Goal: Task Accomplishment & Management: Complete application form

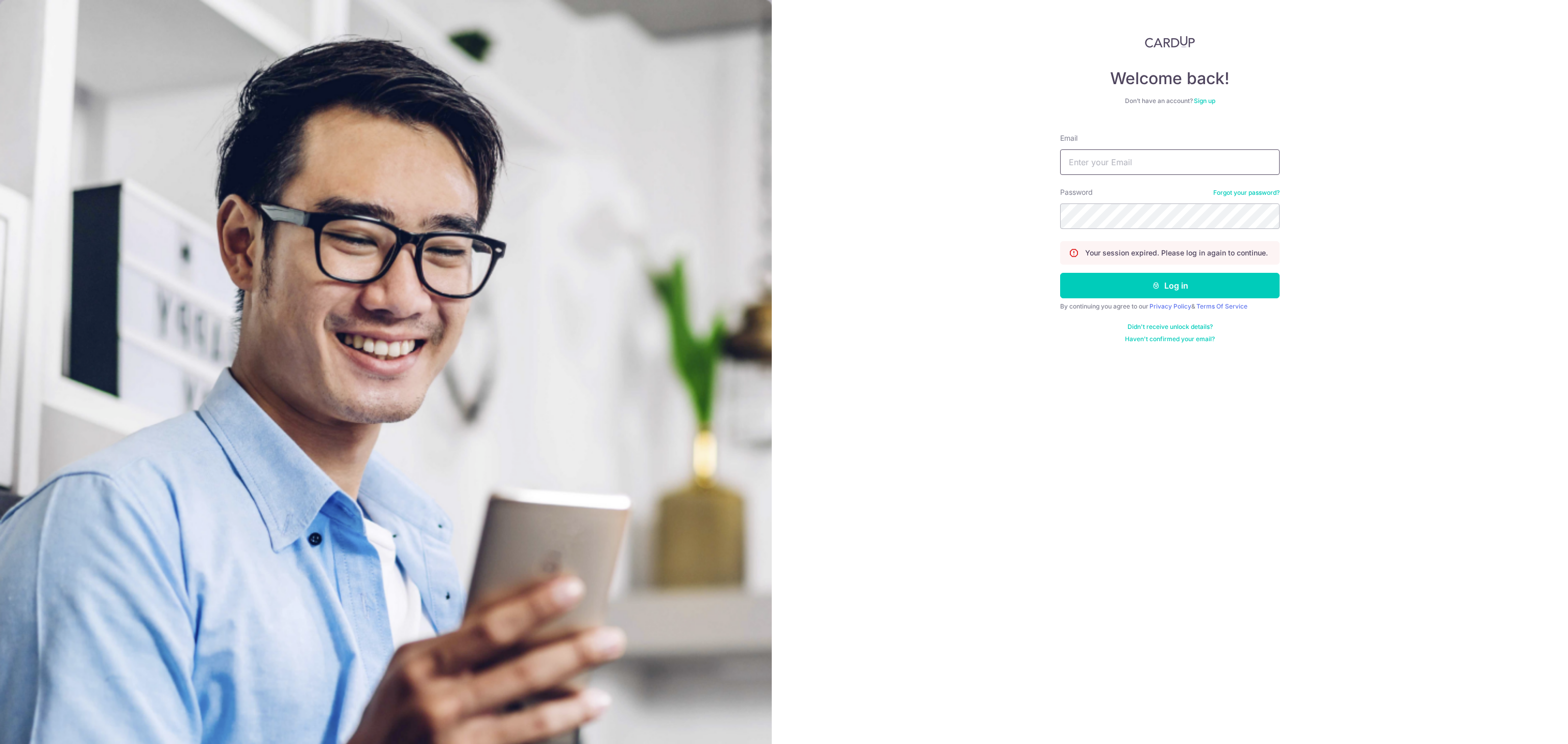
type input "admin@groutprotech.com"
click at [1198, 299] on form "Email admin@groutprotech.com Password Forgot your password? Your session expire…" at bounding box center [1170, 234] width 220 height 218
click at [1198, 296] on button "Log in" at bounding box center [1170, 286] width 220 height 26
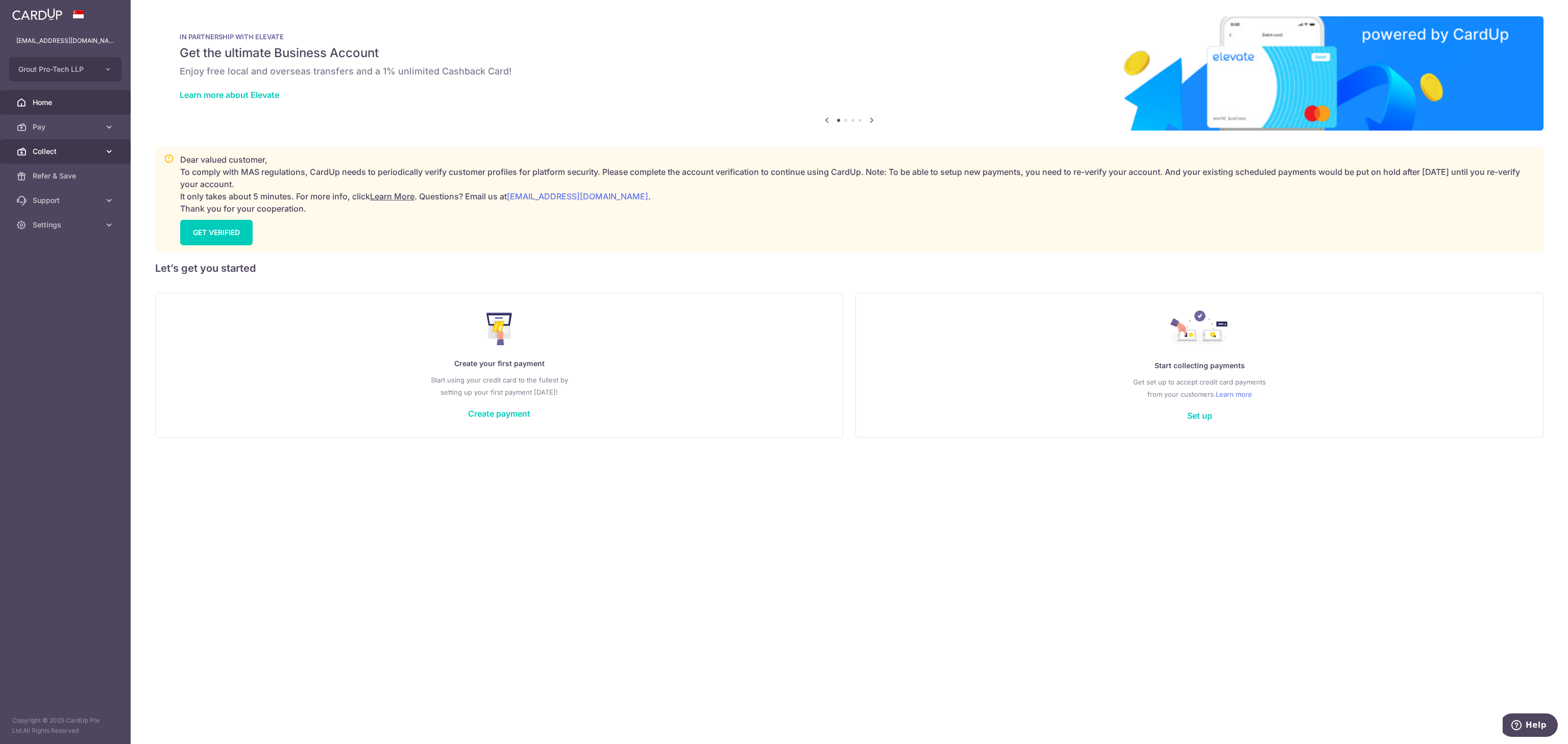
click at [49, 159] on link "Collect" at bounding box center [65, 151] width 131 height 24
click at [53, 173] on span "Dashboard" at bounding box center [66, 176] width 68 height 10
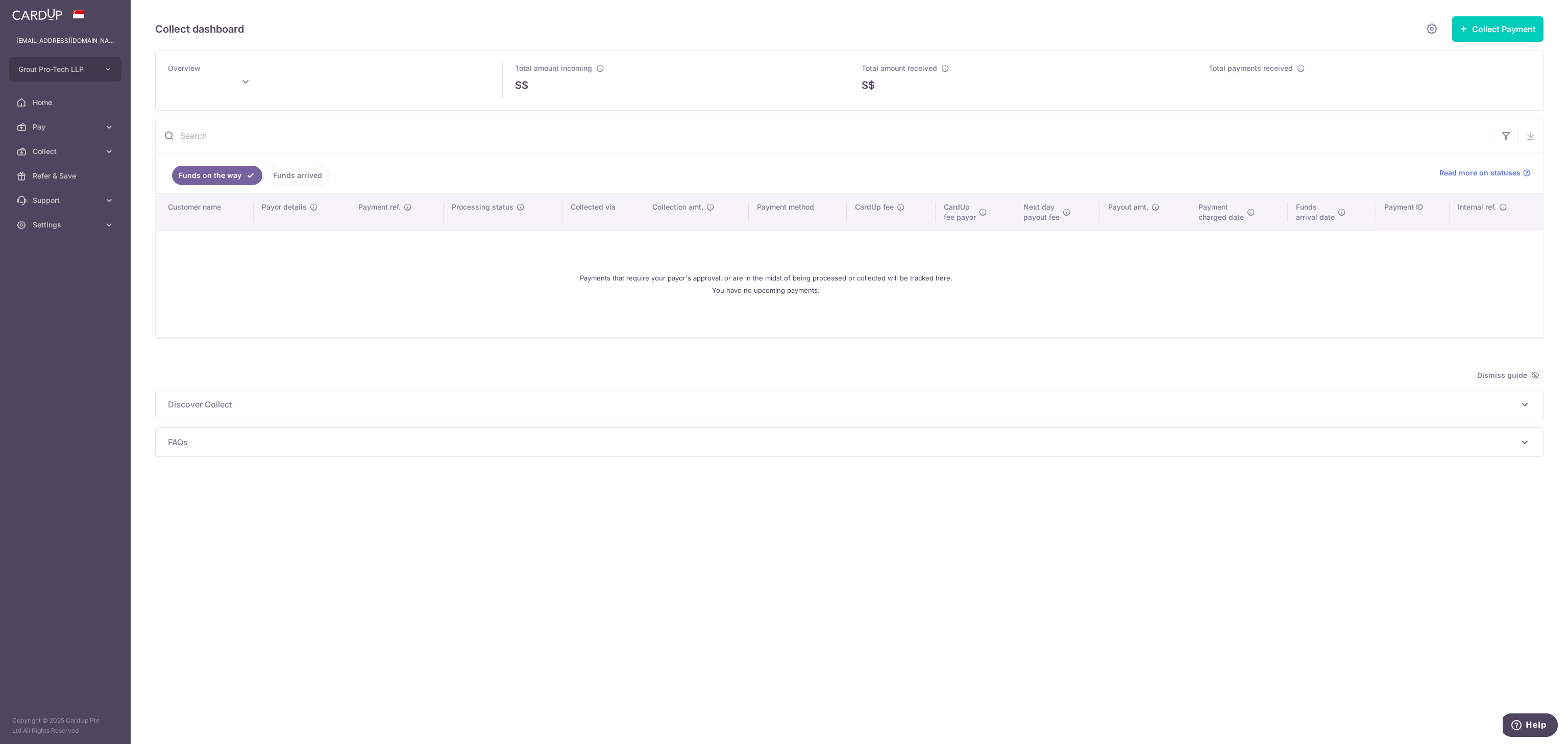
click at [670, 492] on div "Collect dashboard Collect Payment Create request to collect payments Custom Pay…" at bounding box center [849, 372] width 1437 height 744
click at [480, 302] on div "Payments that require your payor's approval, or are in the midst of being proce…" at bounding box center [766, 284] width 1196 height 90
click at [1265, 381] on div "Dismiss guide" at bounding box center [849, 375] width 1388 height 12
click at [1161, 366] on div "Overview Total amount incoming S$ Total amount received S$ Total payments recei…" at bounding box center [849, 253] width 1388 height 407
type input "October 2025"
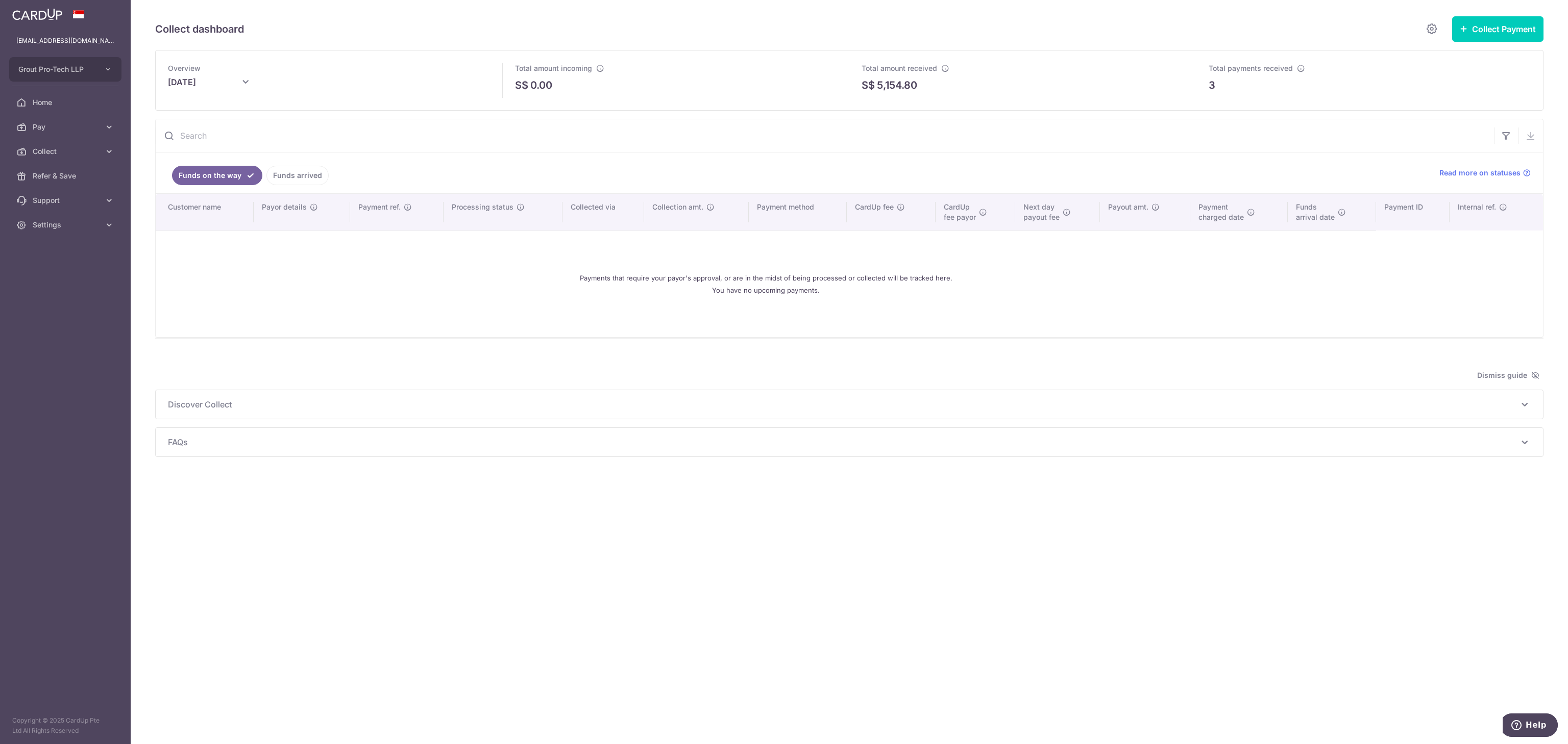
drag, startPoint x: 1310, startPoint y: 463, endPoint x: 1027, endPoint y: 268, distance: 343.7
click at [1310, 463] on div "Collect dashboard Collect Payment Create request to collect payments Custom Pay…" at bounding box center [849, 372] width 1437 height 744
click at [298, 181] on link "Funds arrived" at bounding box center [298, 176] width 62 height 19
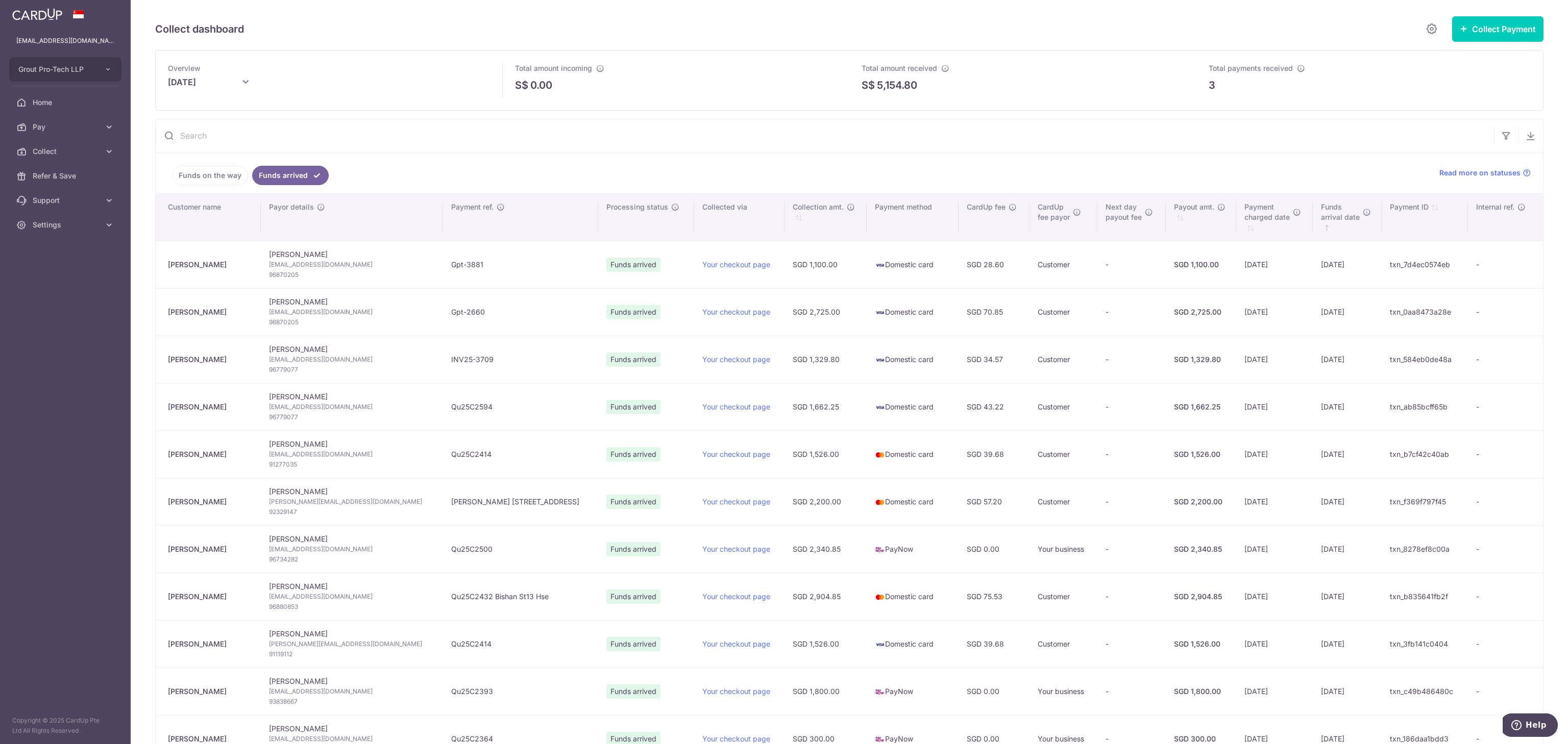
click at [211, 166] on link "Funds on the way" at bounding box center [210, 176] width 76 height 19
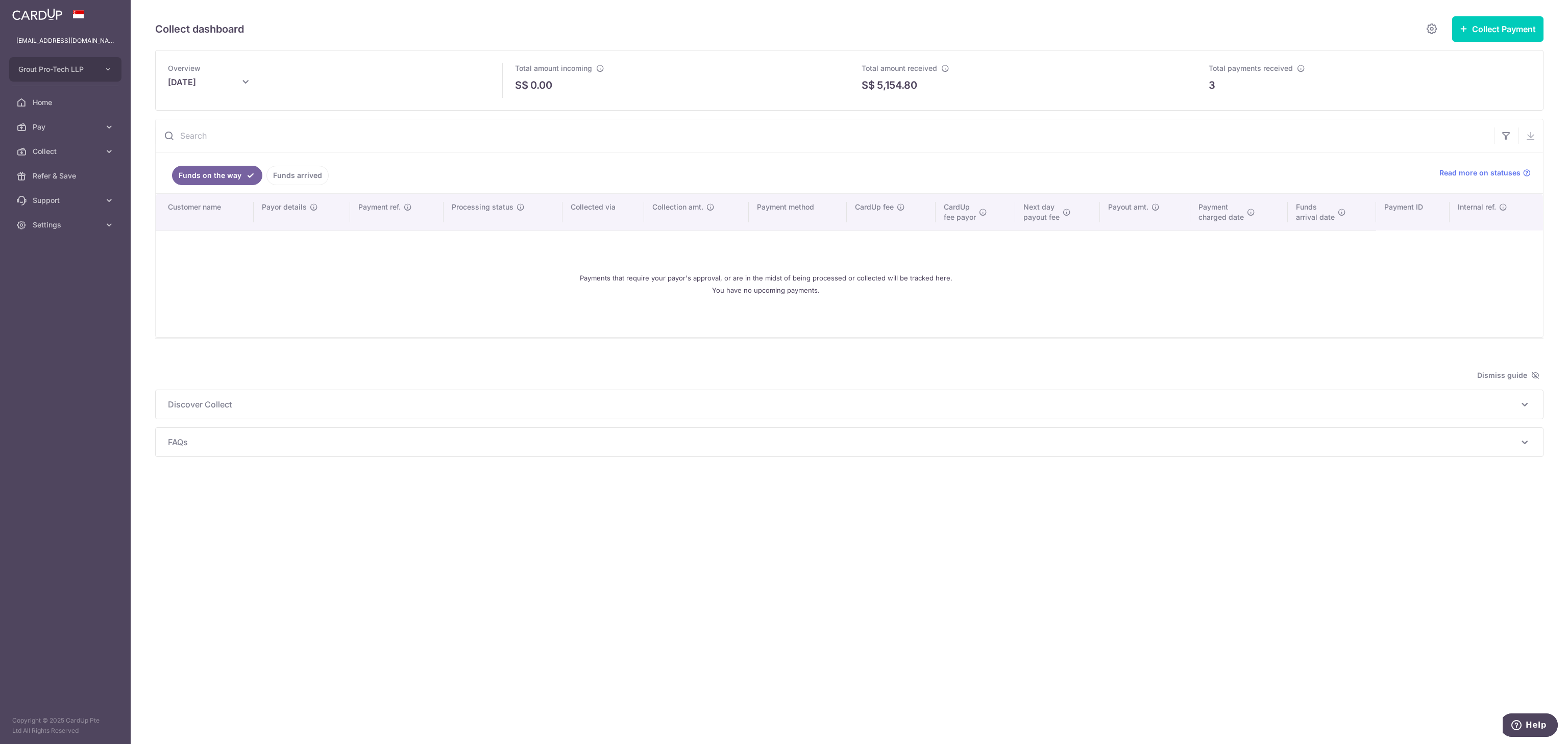
click at [373, 306] on div "Payments that require your payor's approval, or are in the midst of being proce…" at bounding box center [766, 284] width 1196 height 90
click at [63, 148] on span "Collect" at bounding box center [66, 151] width 68 height 10
click at [61, 176] on span "Dashboard" at bounding box center [66, 176] width 68 height 10
click at [244, 83] on icon at bounding box center [245, 82] width 12 height 12
click at [159, 114] on link "Prev" at bounding box center [156, 111] width 12 height 12
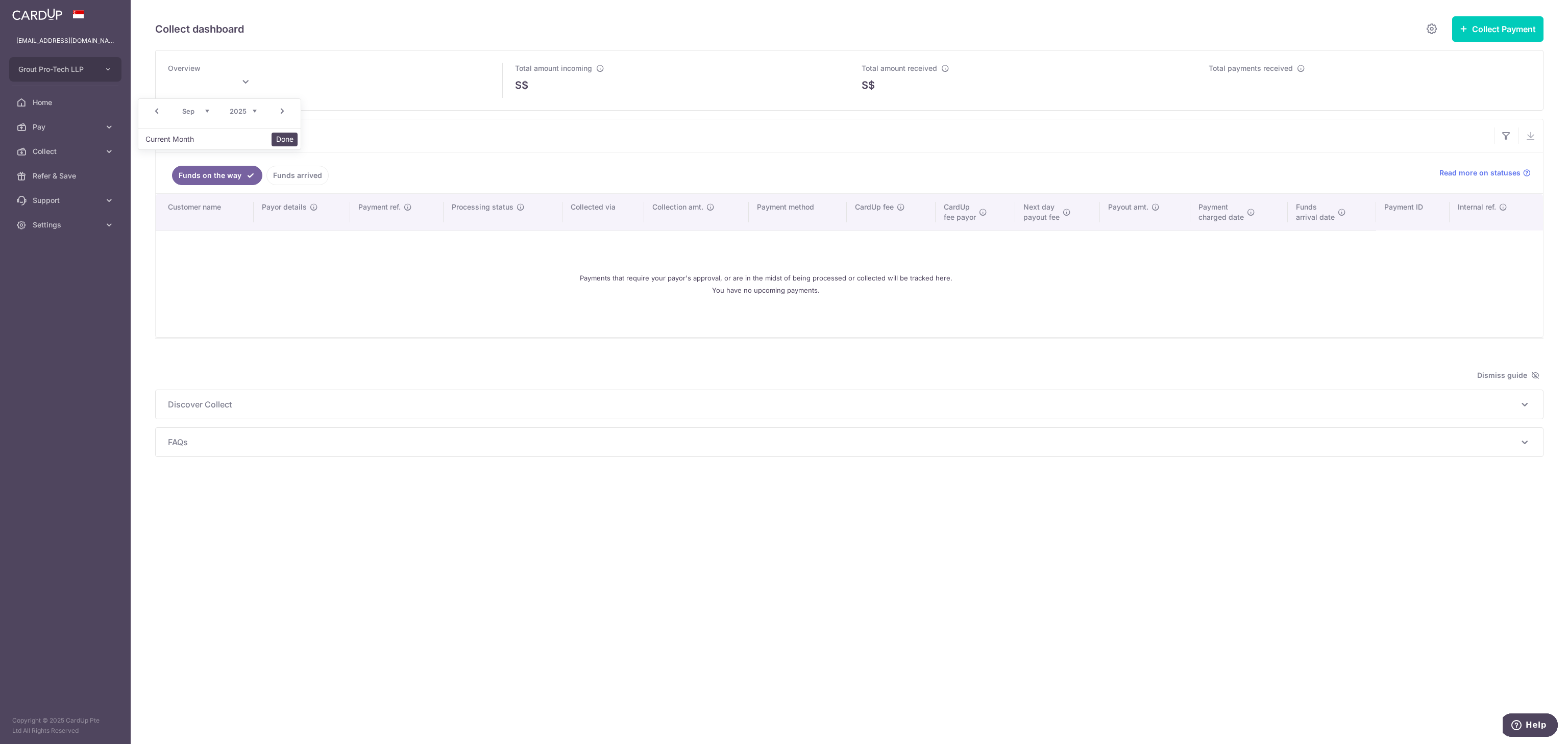
click at [290, 141] on button "Done" at bounding box center [284, 139] width 26 height 14
click at [602, 156] on ul "Funds on the way Funds arrived" at bounding box center [791, 173] width 1272 height 41
click at [621, 109] on div "Total amount incoming S$" at bounding box center [676, 80] width 347 height 60
click at [230, 179] on link "Funds on the way" at bounding box center [217, 176] width 90 height 19
click at [290, 184] on link "Funds arrived" at bounding box center [298, 176] width 62 height 19
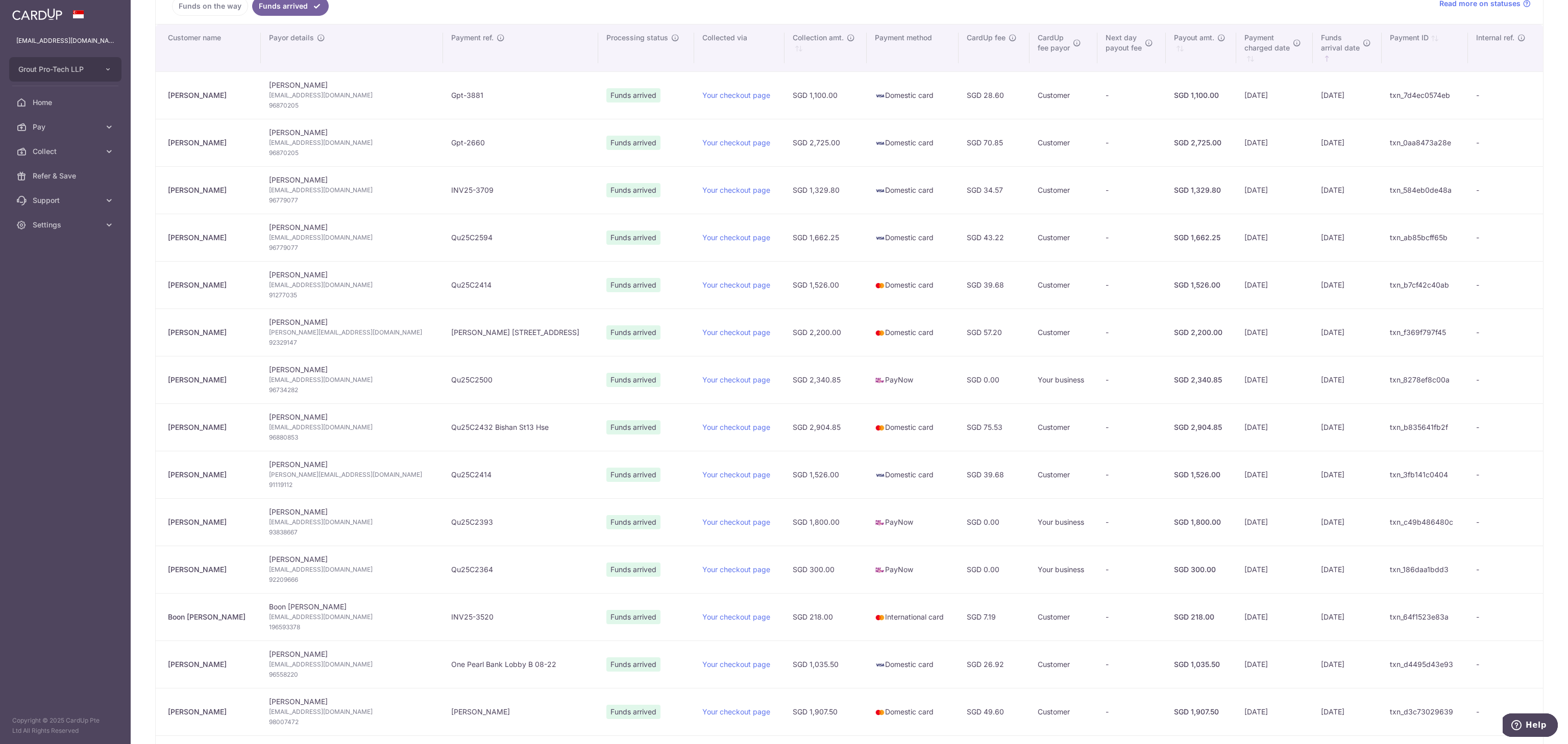
scroll to position [204, 0]
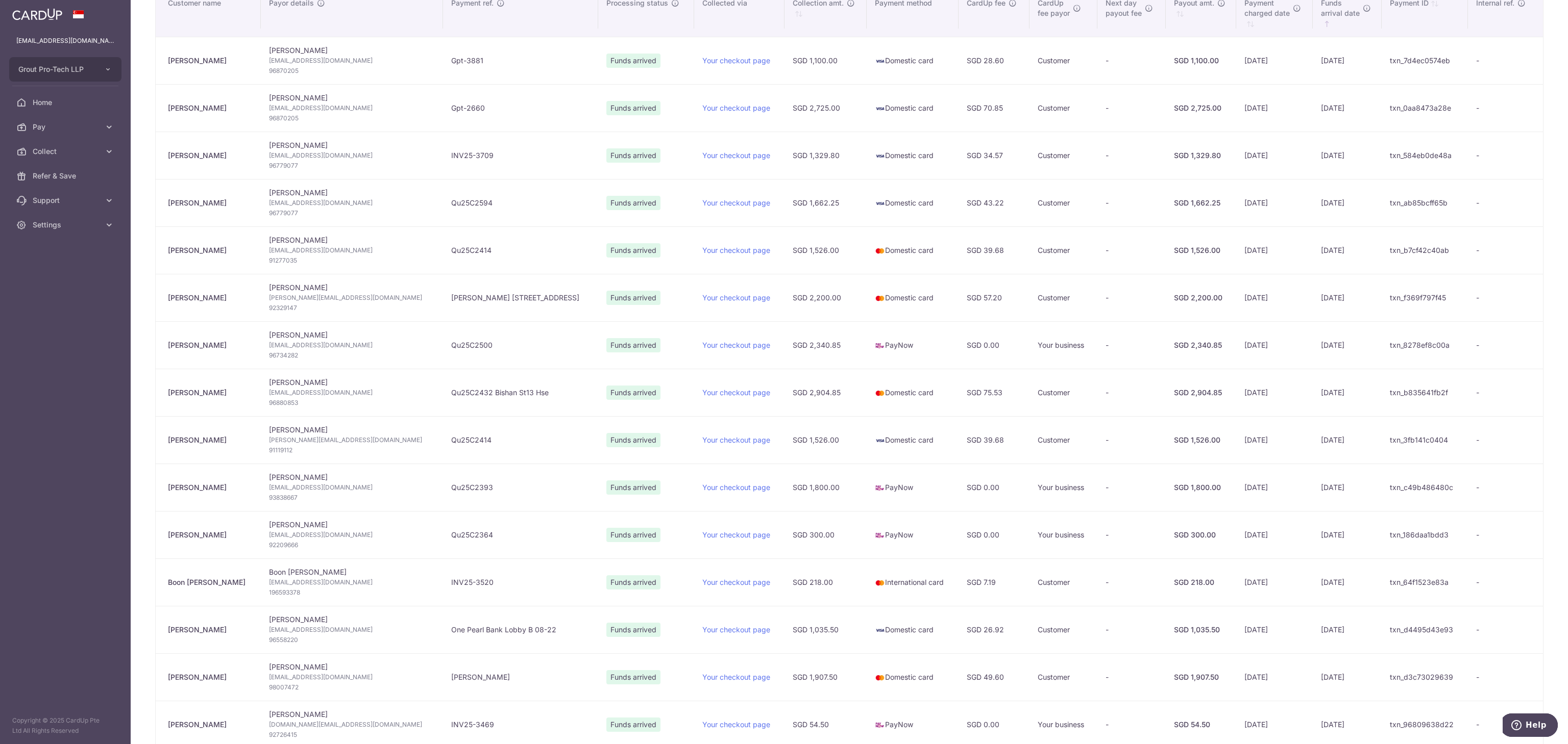
type input "September 2025"
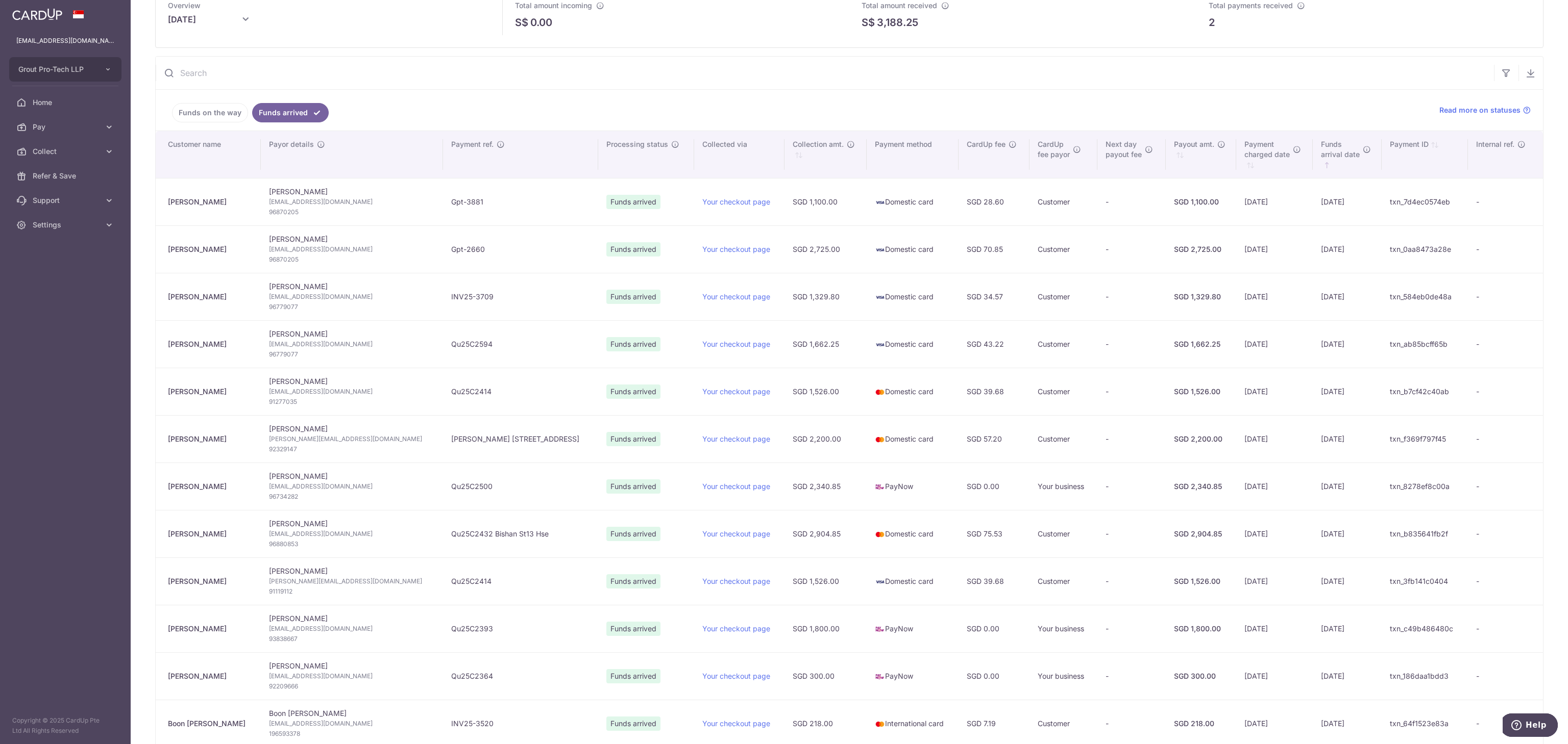
scroll to position [0, 0]
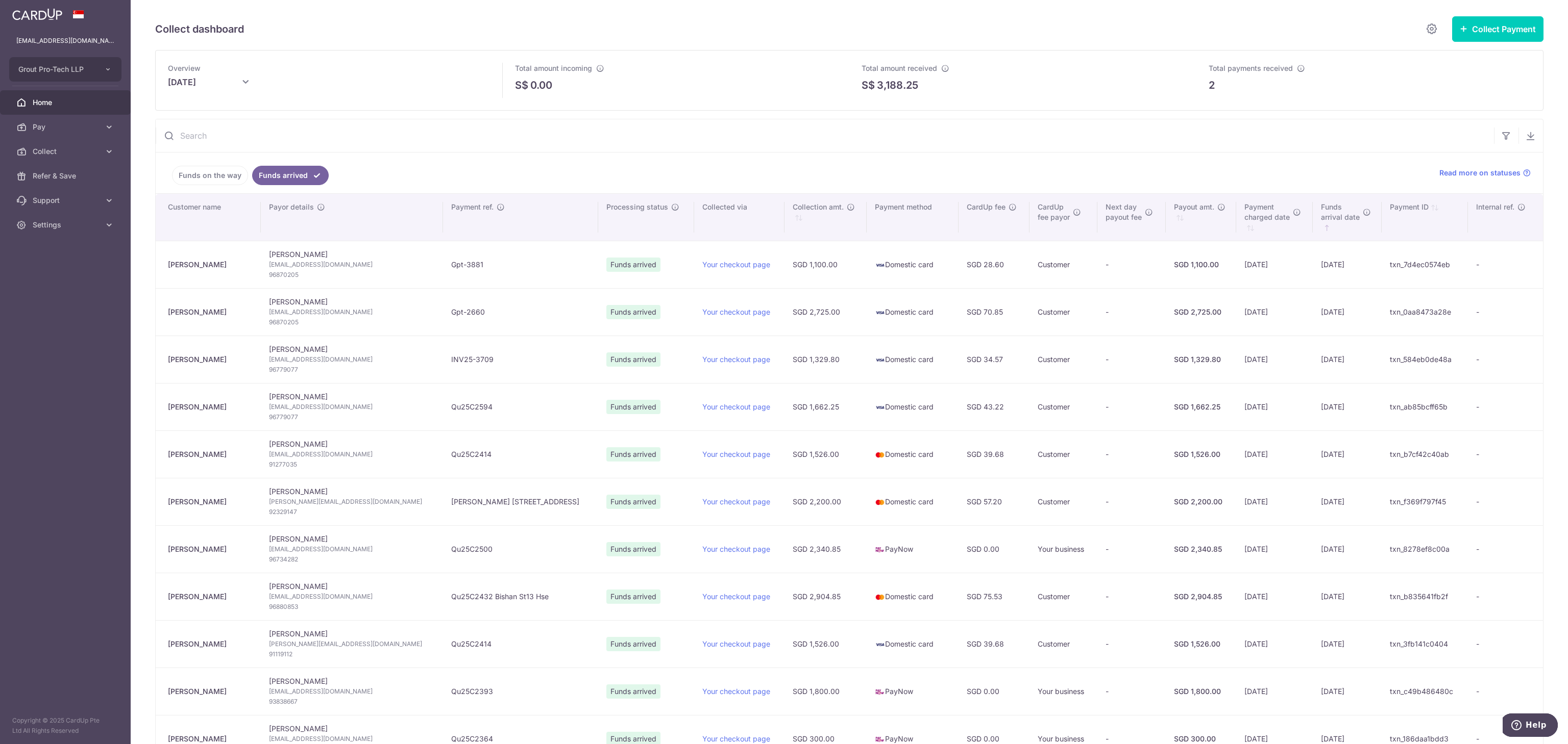
click at [55, 105] on span "Home" at bounding box center [66, 102] width 68 height 10
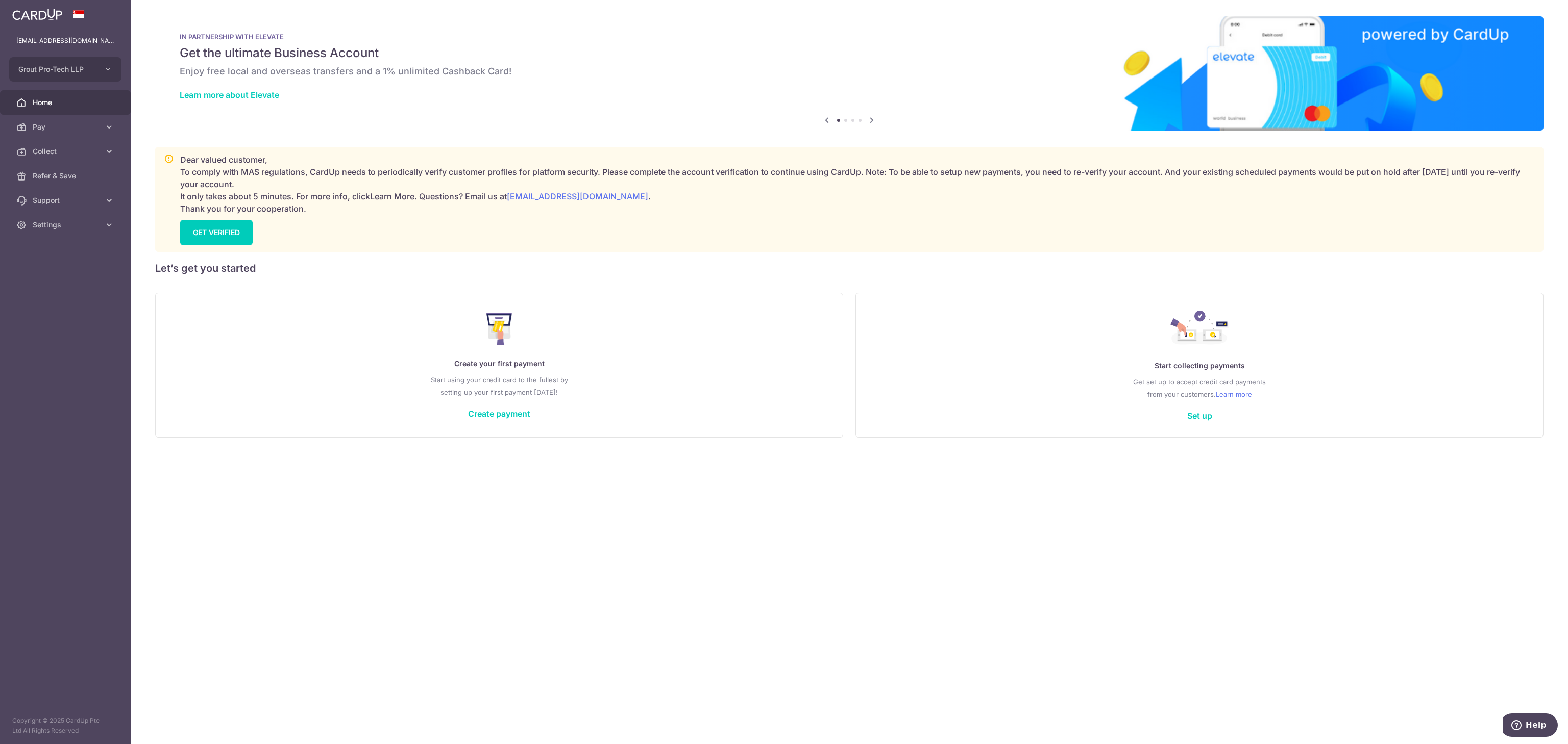
click at [708, 42] on div "IN PARTNERSHIP WITH ELEVATE Get the ultimate Business Account Enjoy free local …" at bounding box center [849, 68] width 1388 height 102
click at [69, 128] on span "Pay" at bounding box center [66, 127] width 68 height 10
click at [68, 154] on span "Payments" at bounding box center [66, 151] width 68 height 10
